Goal: Information Seeking & Learning: Find contact information

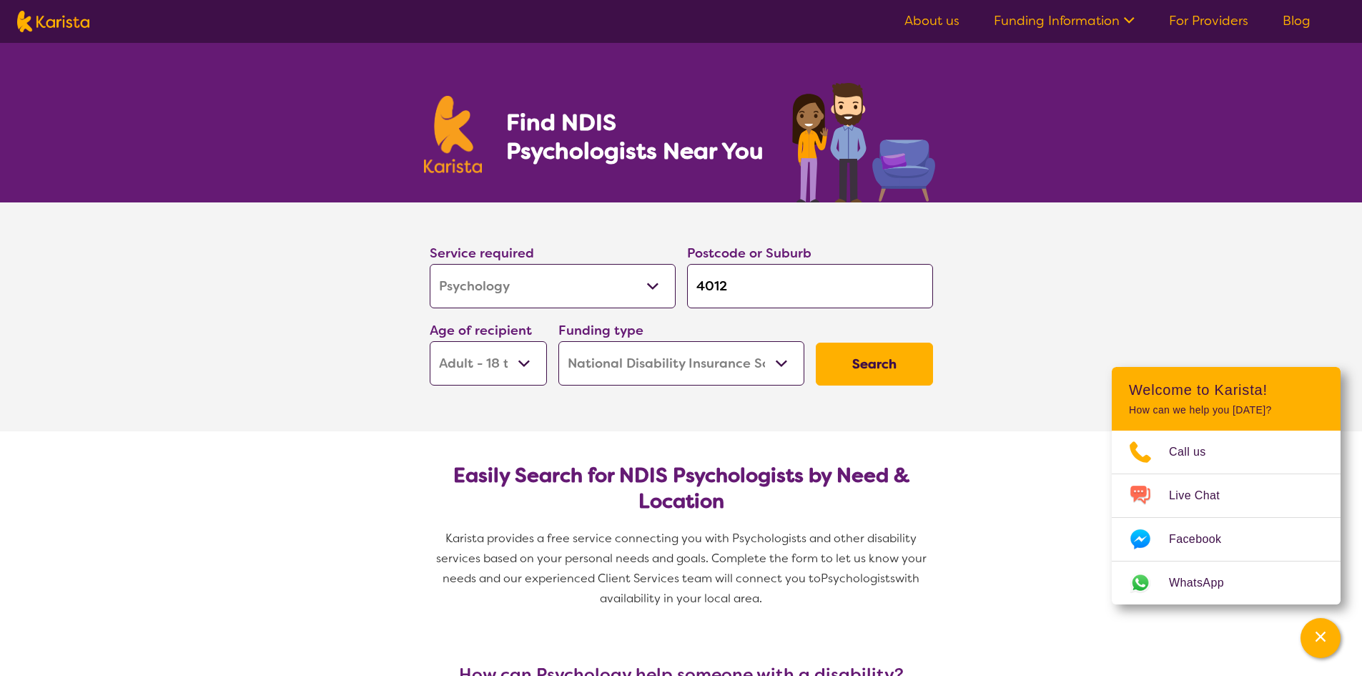
select select "Psychology"
select select "AD"
select select "NDIS"
select select "Psychology"
select select "AD"
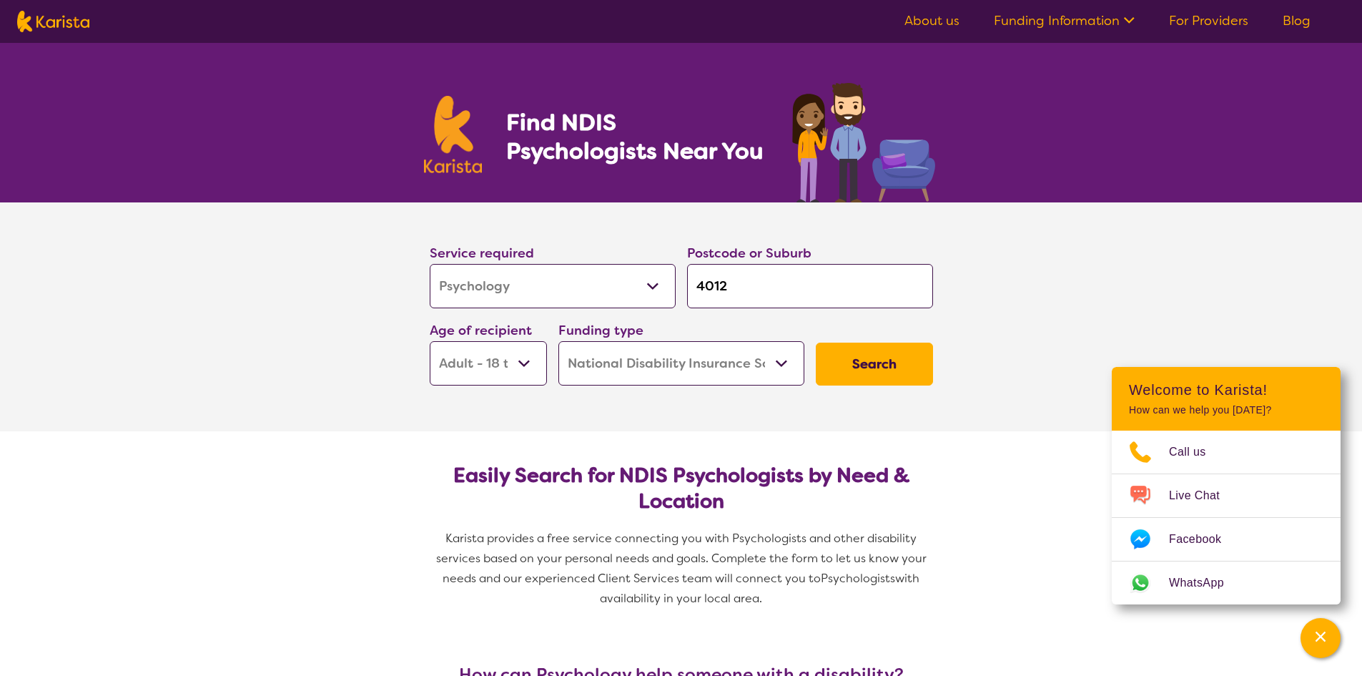
select select "NDIS"
click at [753, 290] on input "4012" at bounding box center [810, 286] width 246 height 44
click at [536, 362] on select "Early Childhood - 0 to 9 Child - 10 to 11 Adolescent - 12 to 17 Adult - 18 to 6…" at bounding box center [488, 363] width 117 height 44
drag, startPoint x: 536, startPoint y: 362, endPoint x: 604, endPoint y: 362, distance: 67.9
click at [536, 362] on select "Early Childhood - 0 to 9 Child - 10 to 11 Adolescent - 12 to 17 Adult - 18 to 6…" at bounding box center [488, 363] width 117 height 44
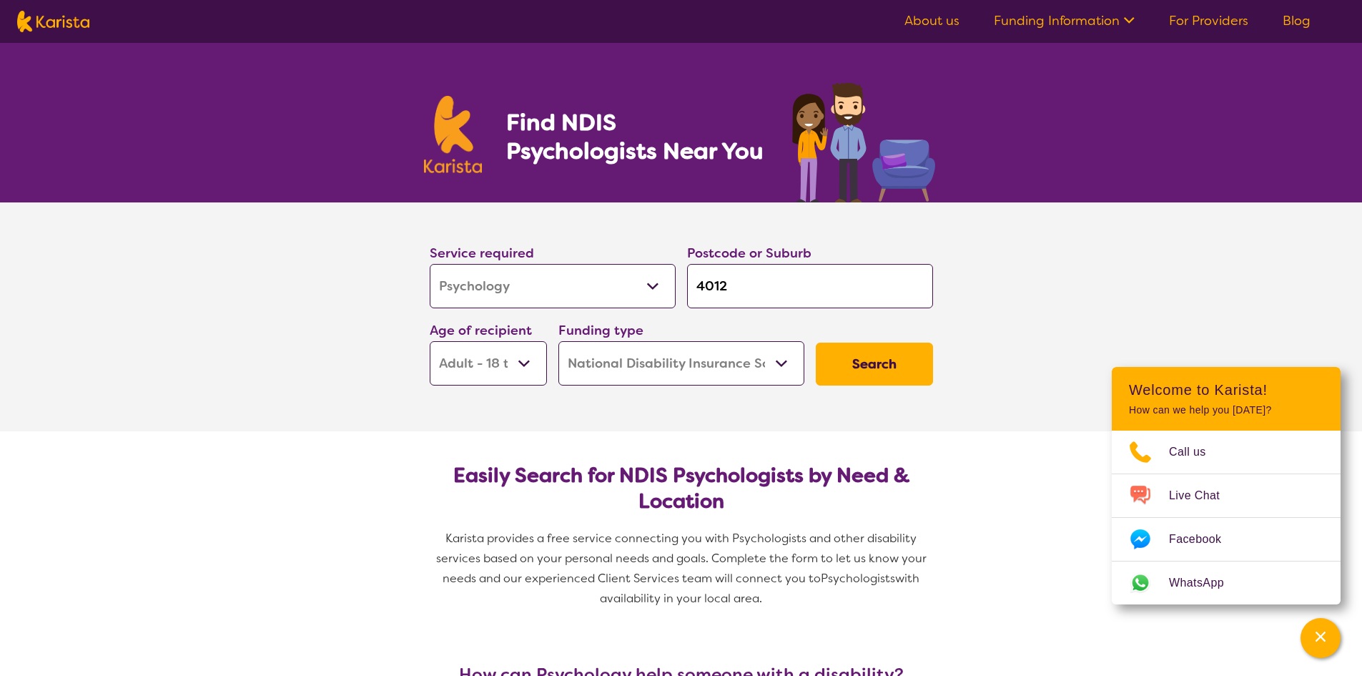
click at [867, 362] on button "Search" at bounding box center [874, 364] width 117 height 43
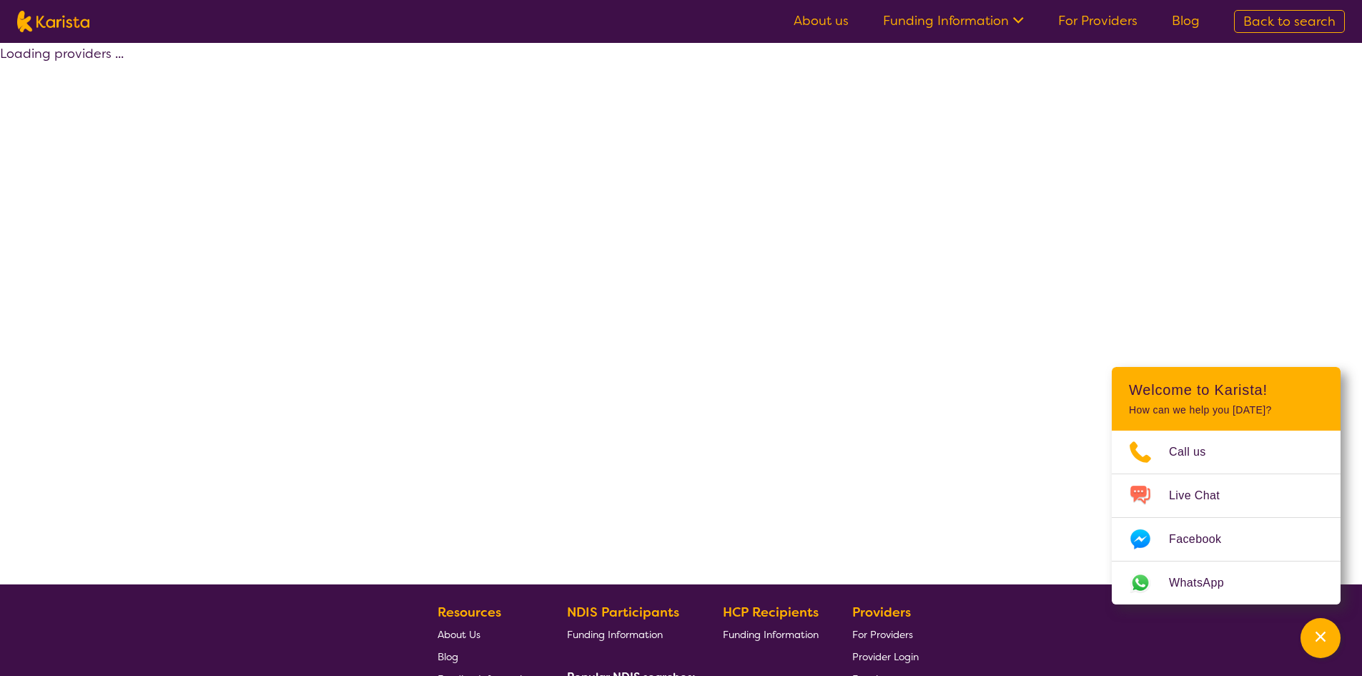
select select "by_score"
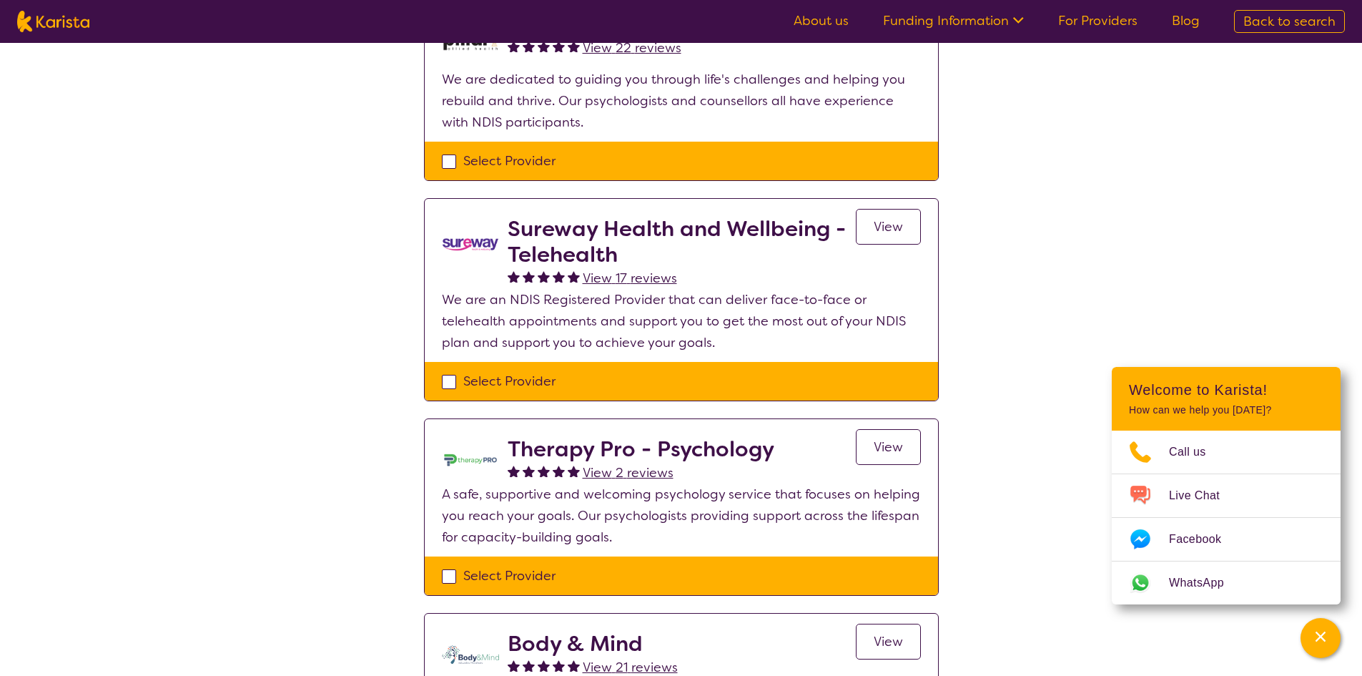
scroll to position [215, 0]
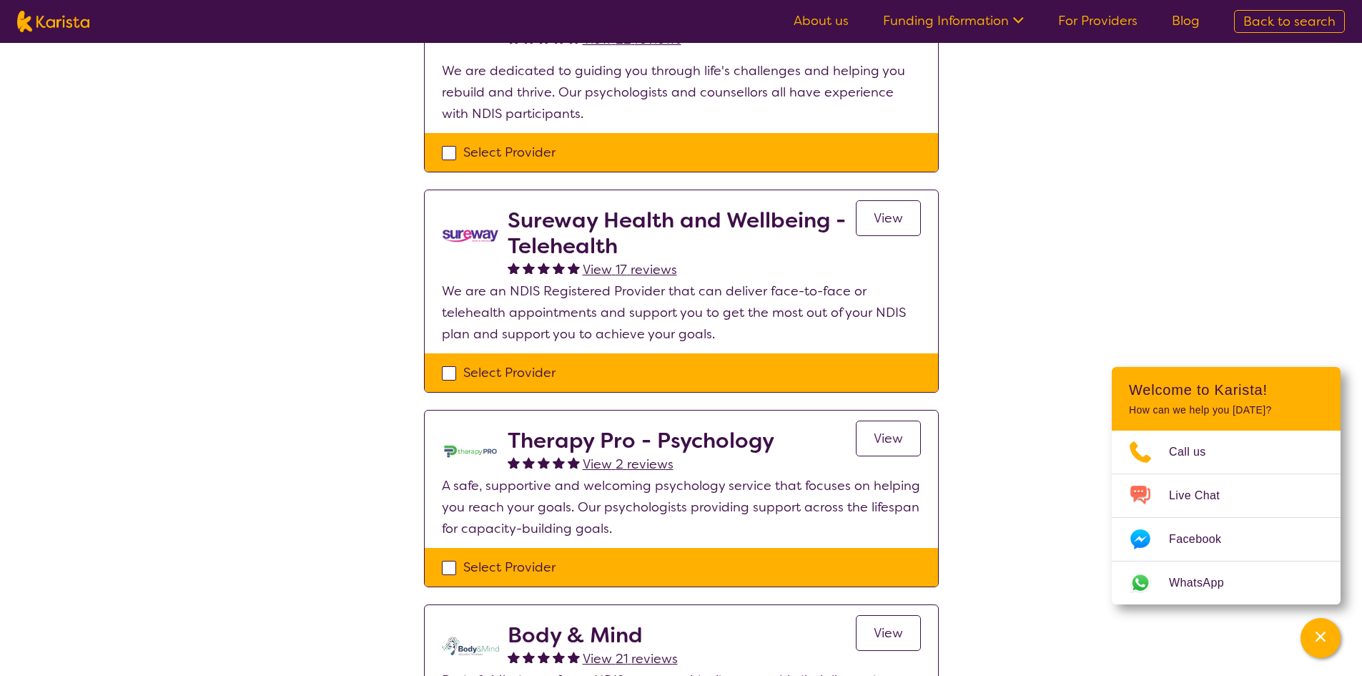
click at [905, 440] on link "View" at bounding box center [888, 439] width 65 height 36
